Goal: Information Seeking & Learning: Learn about a topic

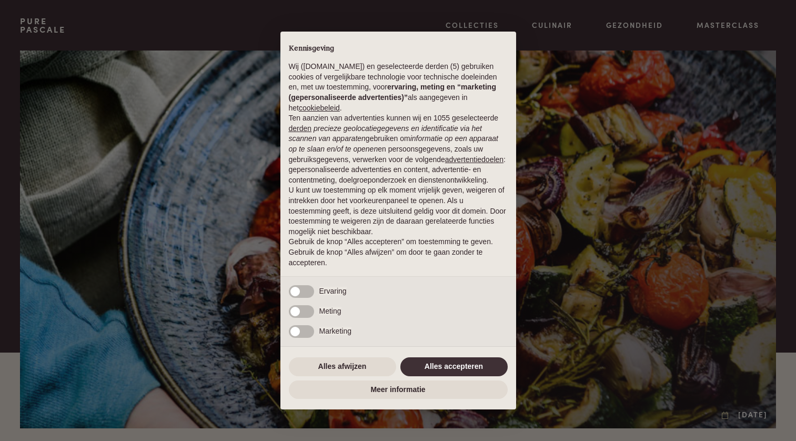
click at [440, 365] on button "Alles accepteren" at bounding box center [453, 366] width 107 height 19
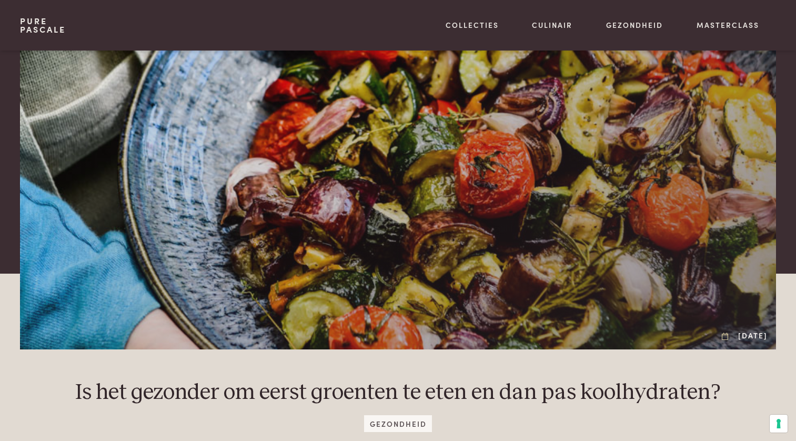
scroll to position [45, 0]
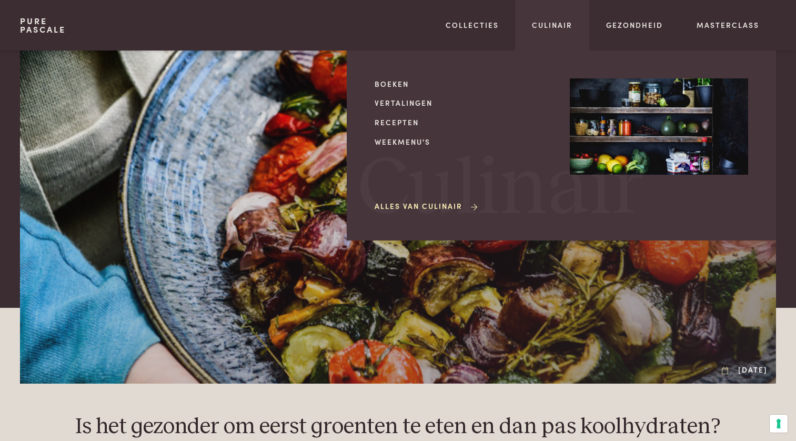
click at [529, 27] on div "Culinair Boeken Vertalingen Recepten Weekmenu's Alles van Culinair Culinair" at bounding box center [552, 25] width 74 height 50
drag, startPoint x: 536, startPoint y: 28, endPoint x: 520, endPoint y: 43, distance: 21.9
click at [536, 28] on link "Culinair" at bounding box center [552, 24] width 41 height 11
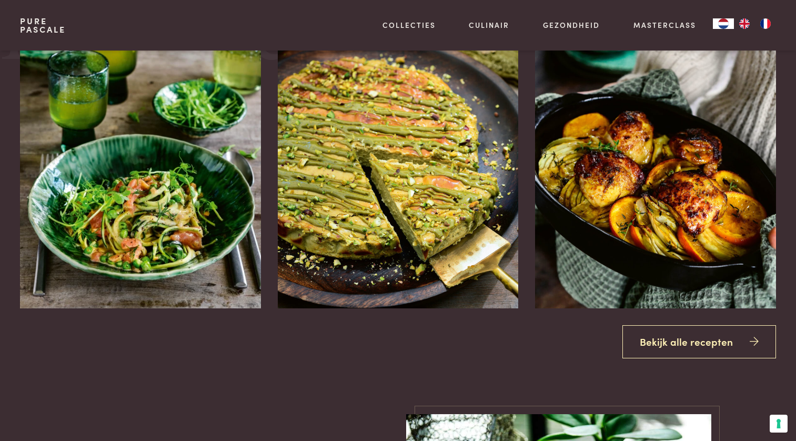
scroll to position [893, 0]
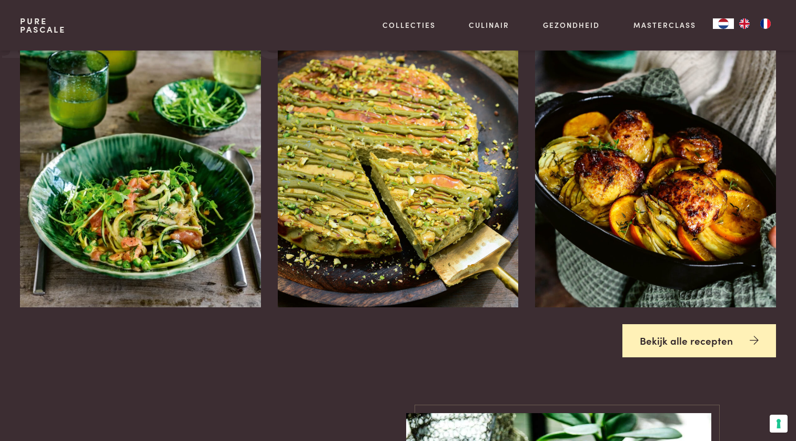
click at [658, 334] on link "Bekijk alle recepten" at bounding box center [699, 340] width 154 height 33
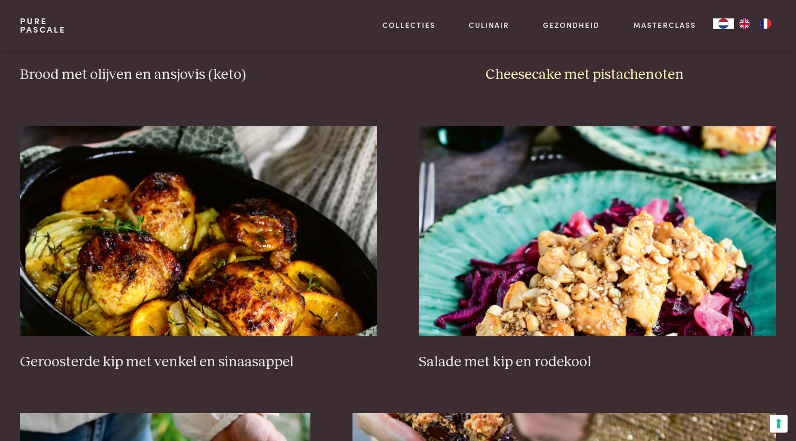
scroll to position [1251, 0]
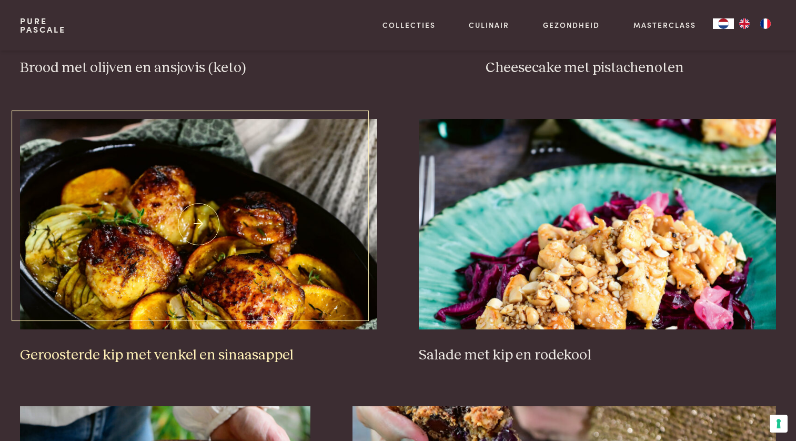
click at [254, 289] on img at bounding box center [198, 224] width 357 height 210
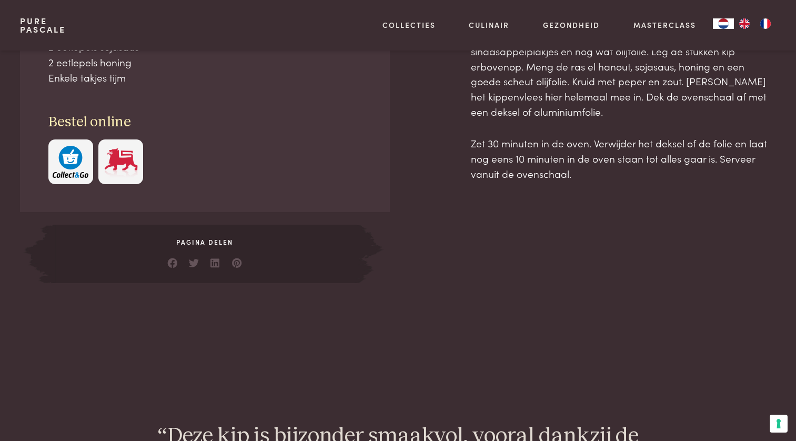
scroll to position [617, 0]
